Goal: Find specific page/section: Find specific page/section

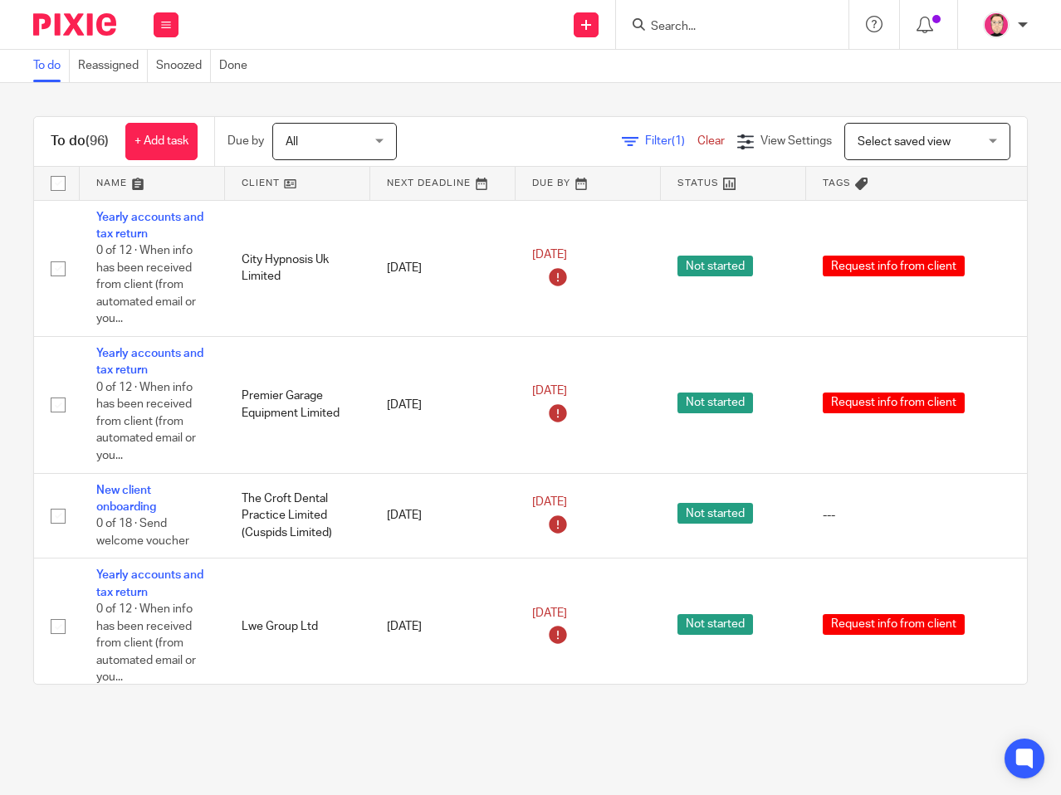
scroll to position [3237, 0]
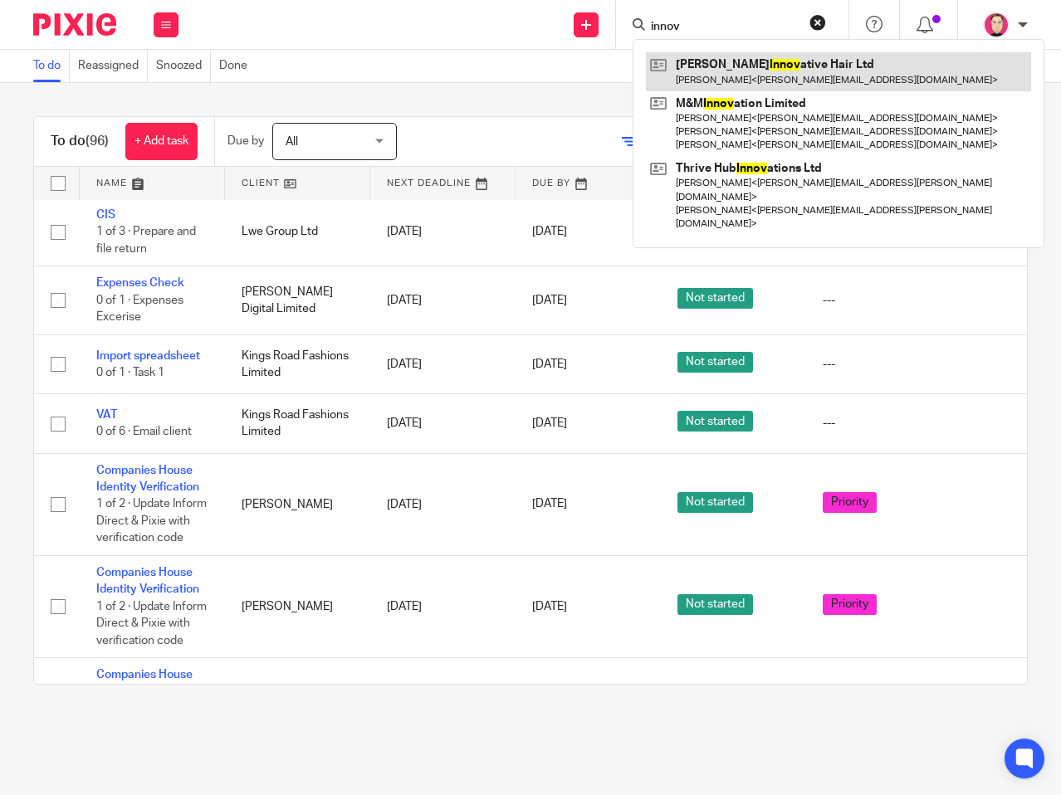
type input "innov"
click at [789, 61] on link at bounding box center [838, 71] width 385 height 38
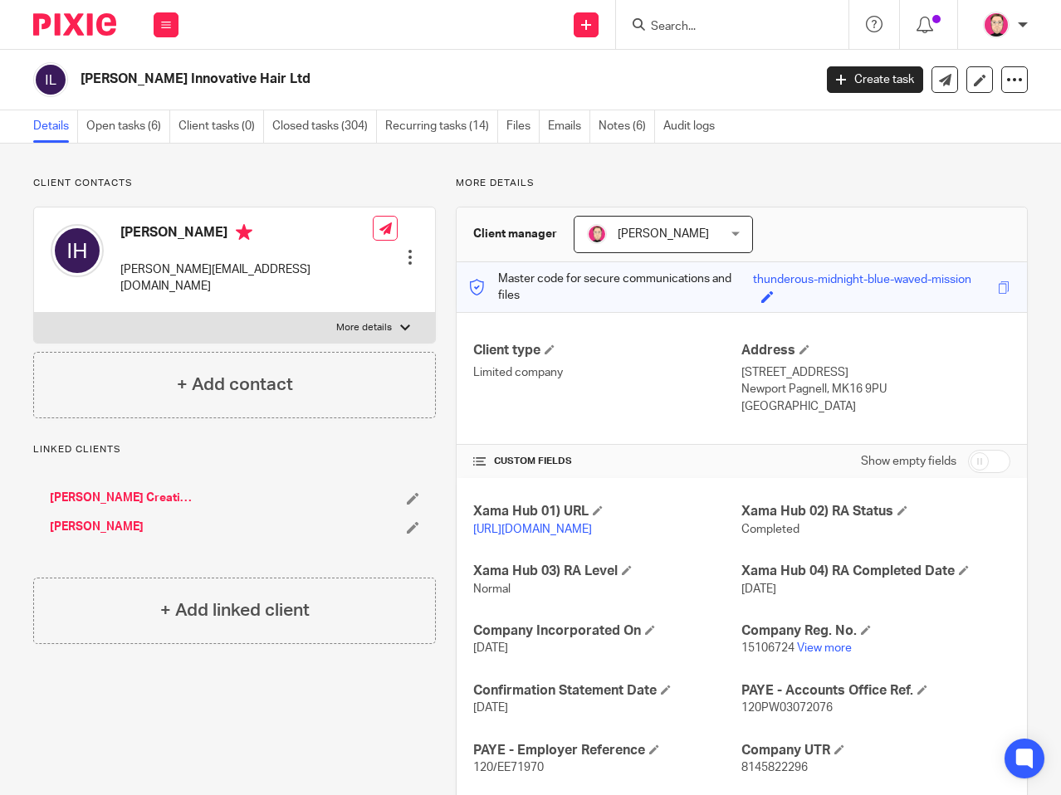
click at [761, 654] on span "15106724" at bounding box center [767, 648] width 53 height 12
copy p "15106724"
click at [552, 615] on div "Xama Hub 01) URL https://platform.xamatech.com/portal/crm/clients/40551e70-3ab0…" at bounding box center [741, 728] width 570 height 501
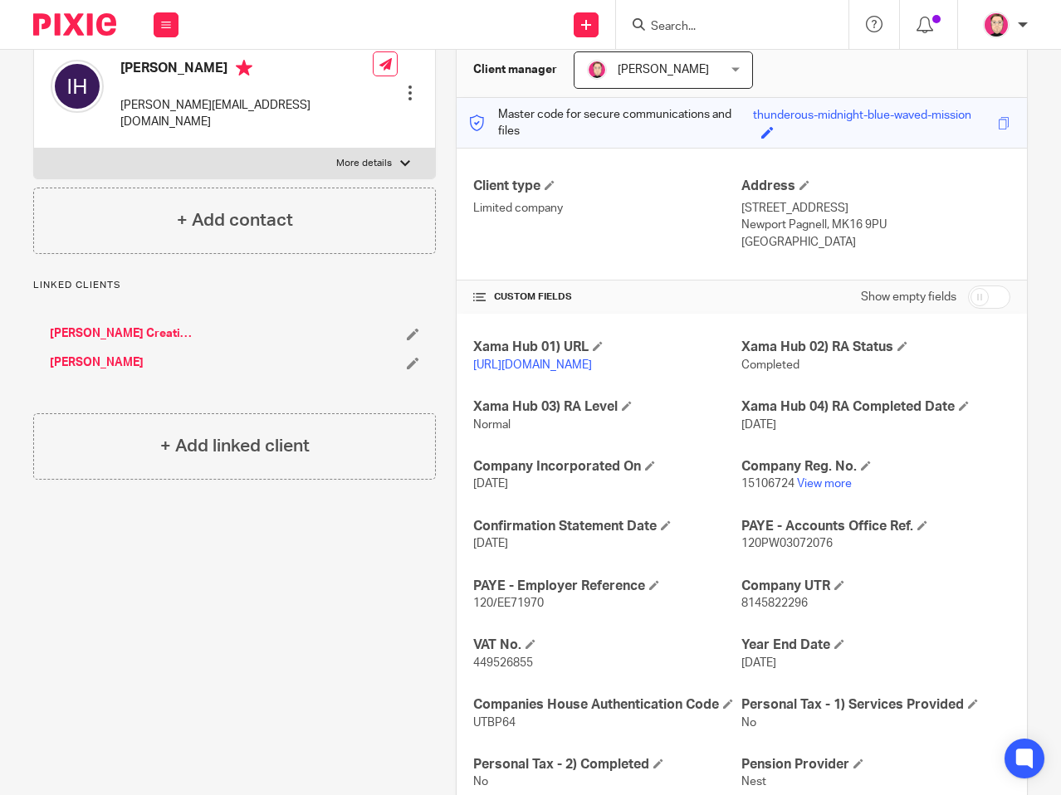
scroll to position [166, 0]
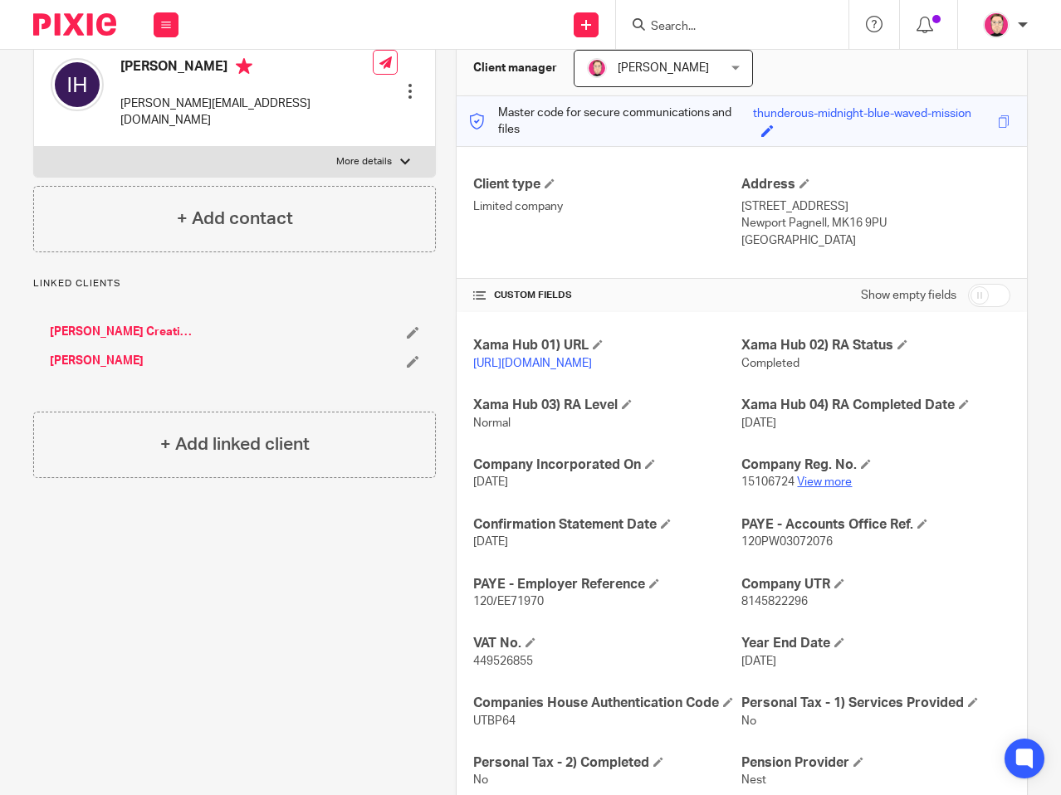
click at [798, 488] on link "View more" at bounding box center [824, 482] width 55 height 12
click at [713, 14] on form at bounding box center [737, 24] width 177 height 21
click at [713, 20] on input "Search" at bounding box center [723, 27] width 149 height 15
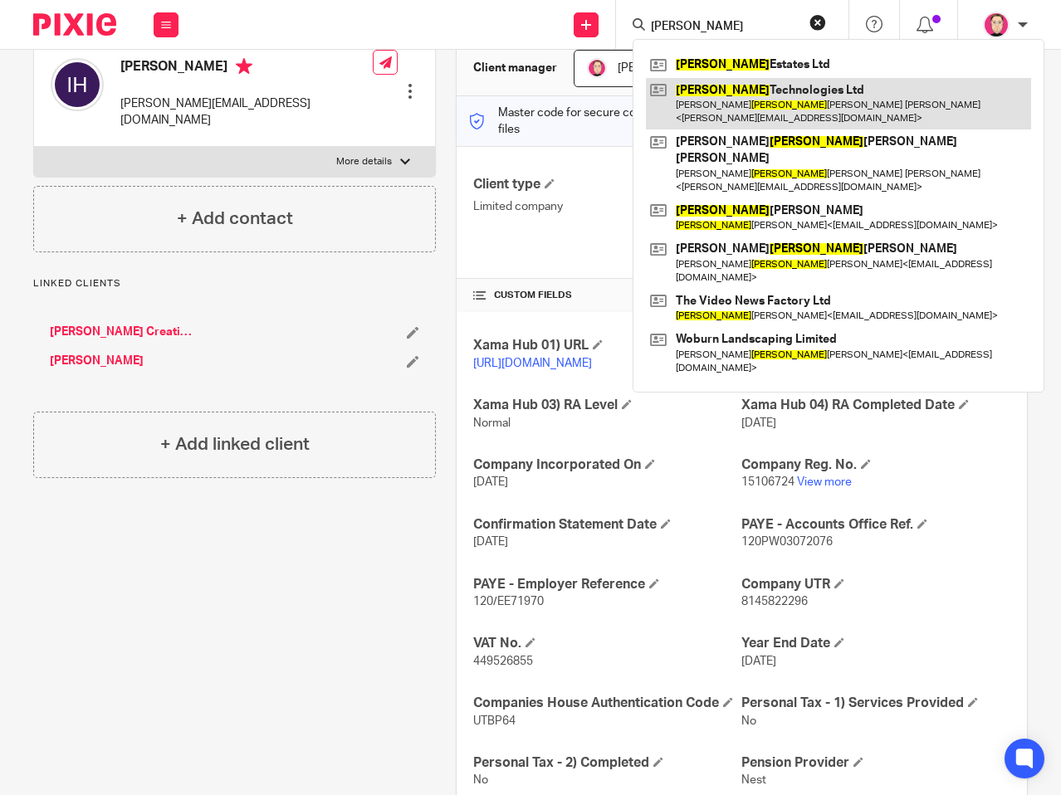
type input "joan"
click at [775, 103] on link at bounding box center [838, 103] width 385 height 51
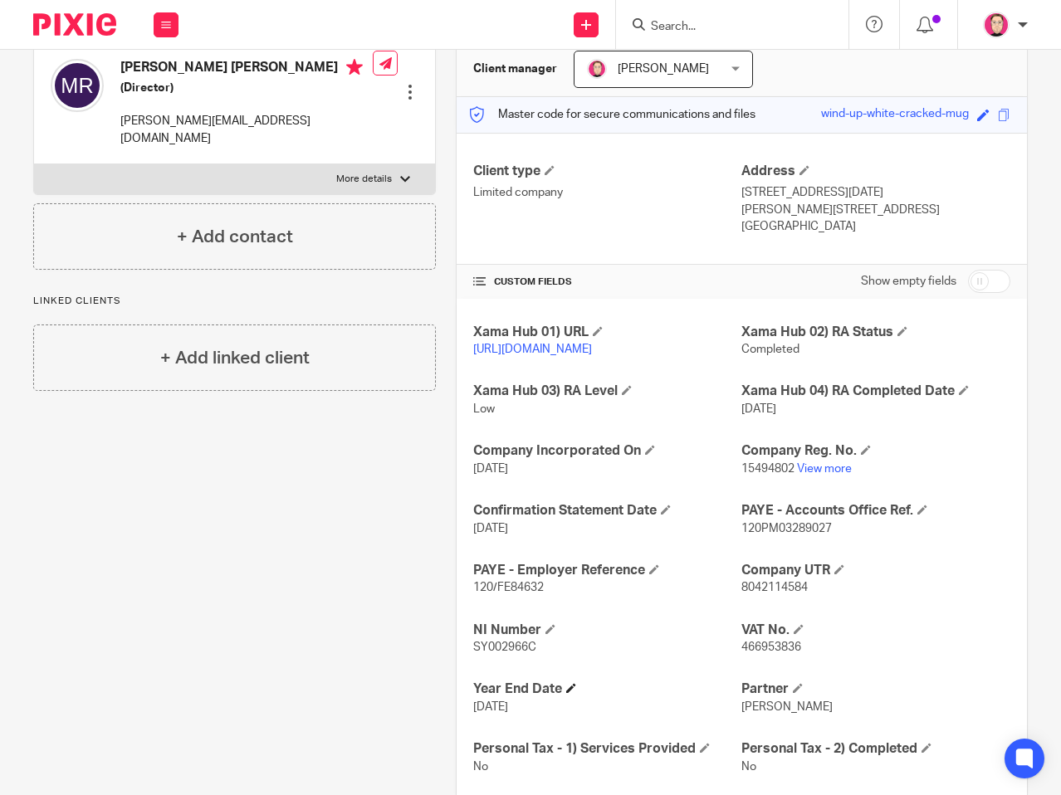
scroll to position [166, 0]
click at [772, 652] on span "466953836" at bounding box center [771, 647] width 60 height 12
copy span "466953836"
